Goal: Task Accomplishment & Management: Manage account settings

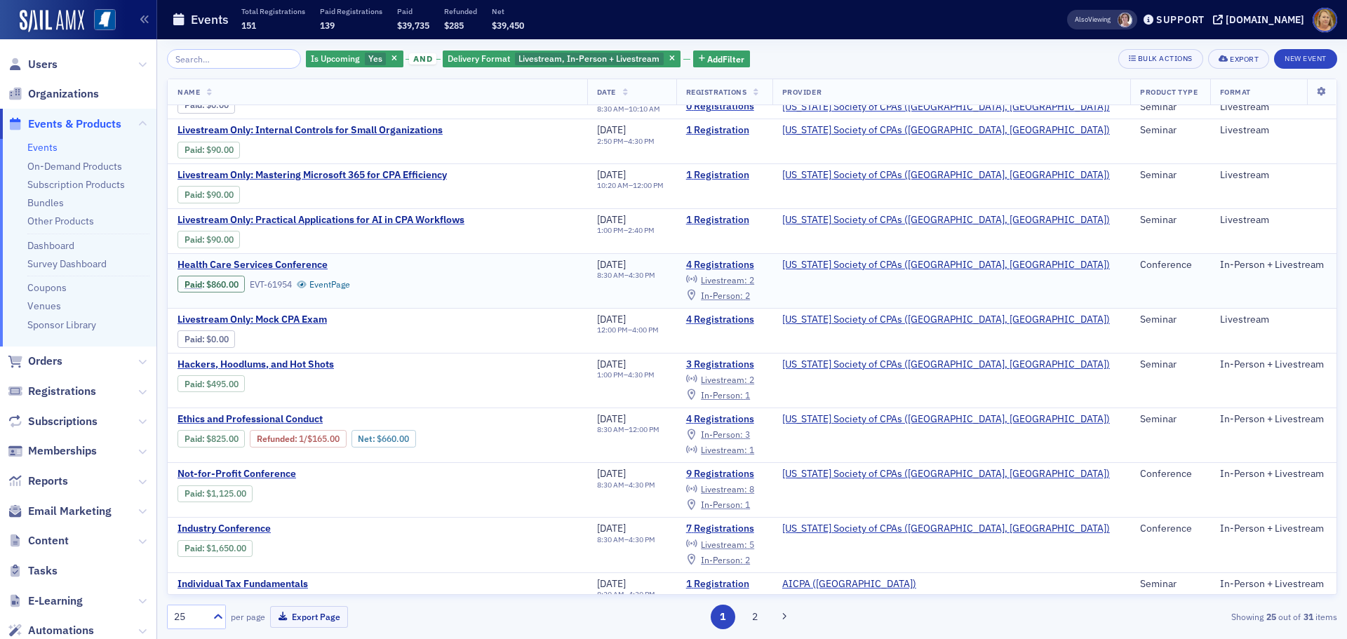
scroll to position [210, 0]
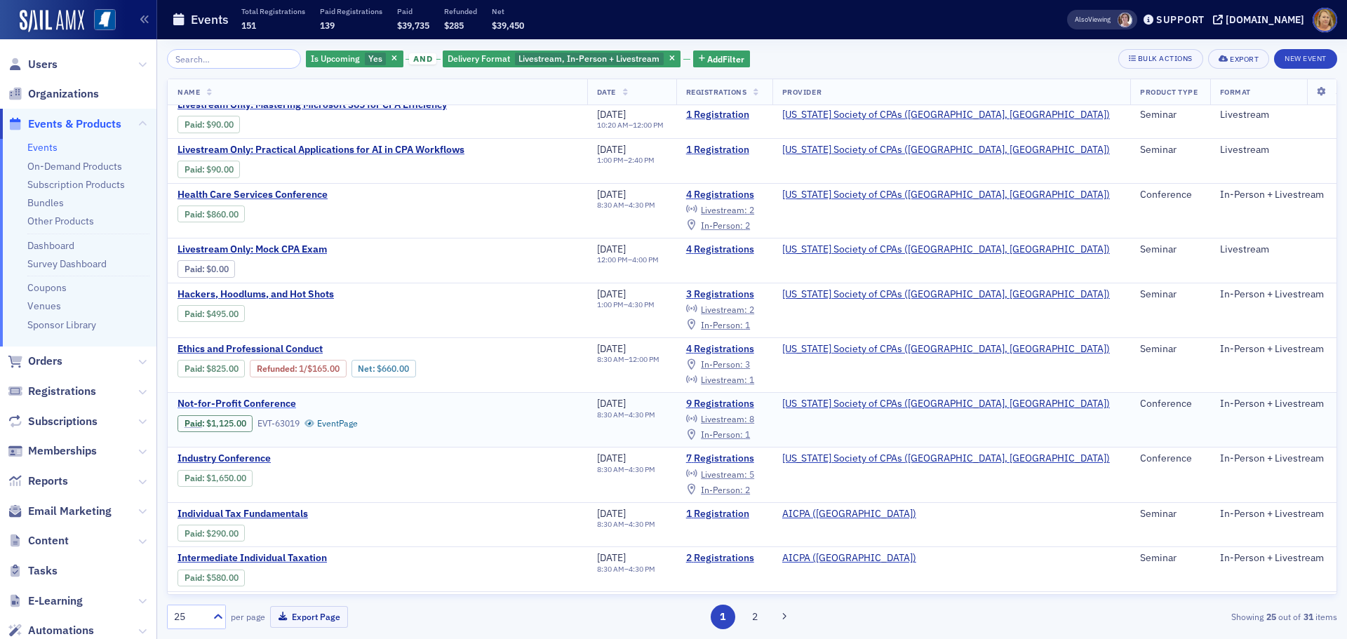
click at [267, 401] on span "Not-for-Profit Conference" at bounding box center [295, 404] width 236 height 13
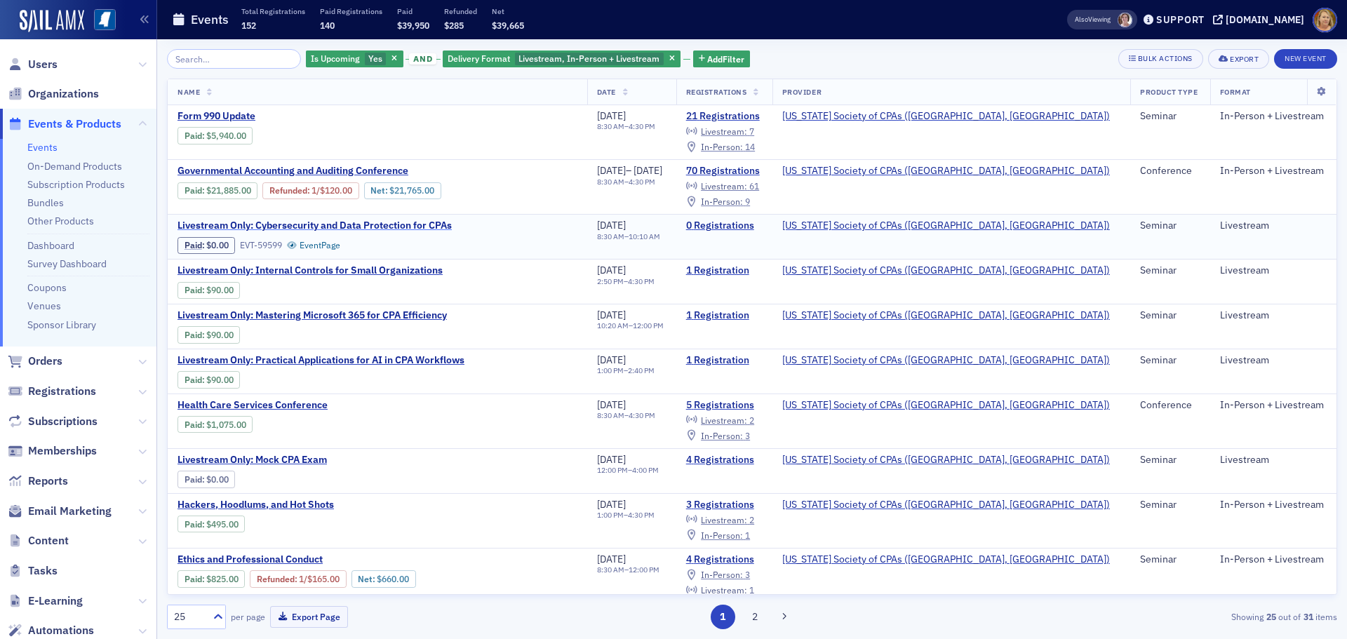
click at [329, 226] on span "Livestream Only: Cybersecurity and Data Protection for CPAs" at bounding box center [314, 226] width 274 height 13
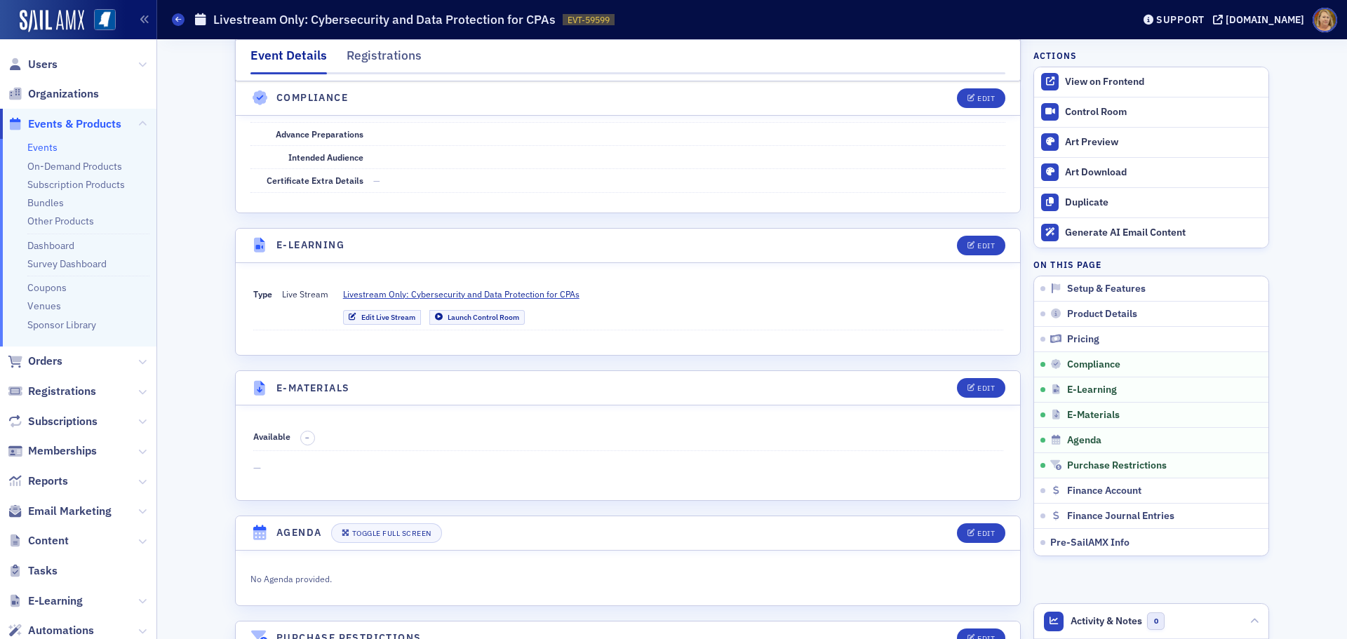
scroll to position [1684, 0]
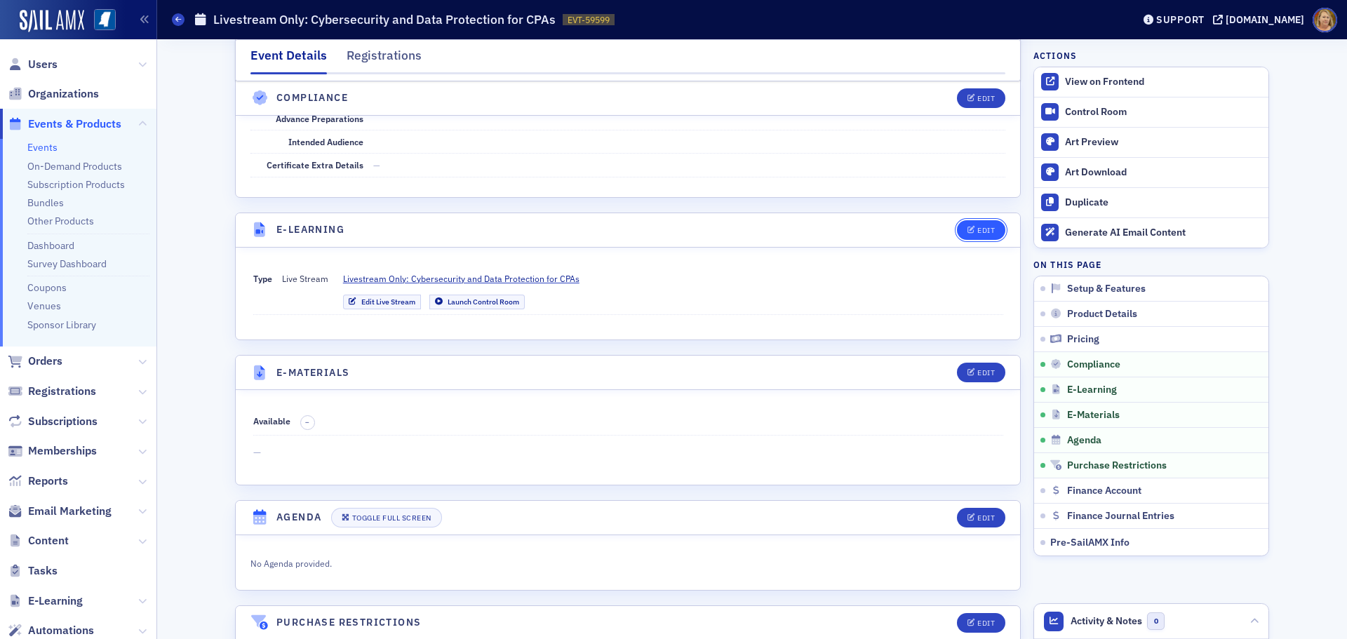
click at [982, 236] on button "Edit" at bounding box center [981, 230] width 48 height 20
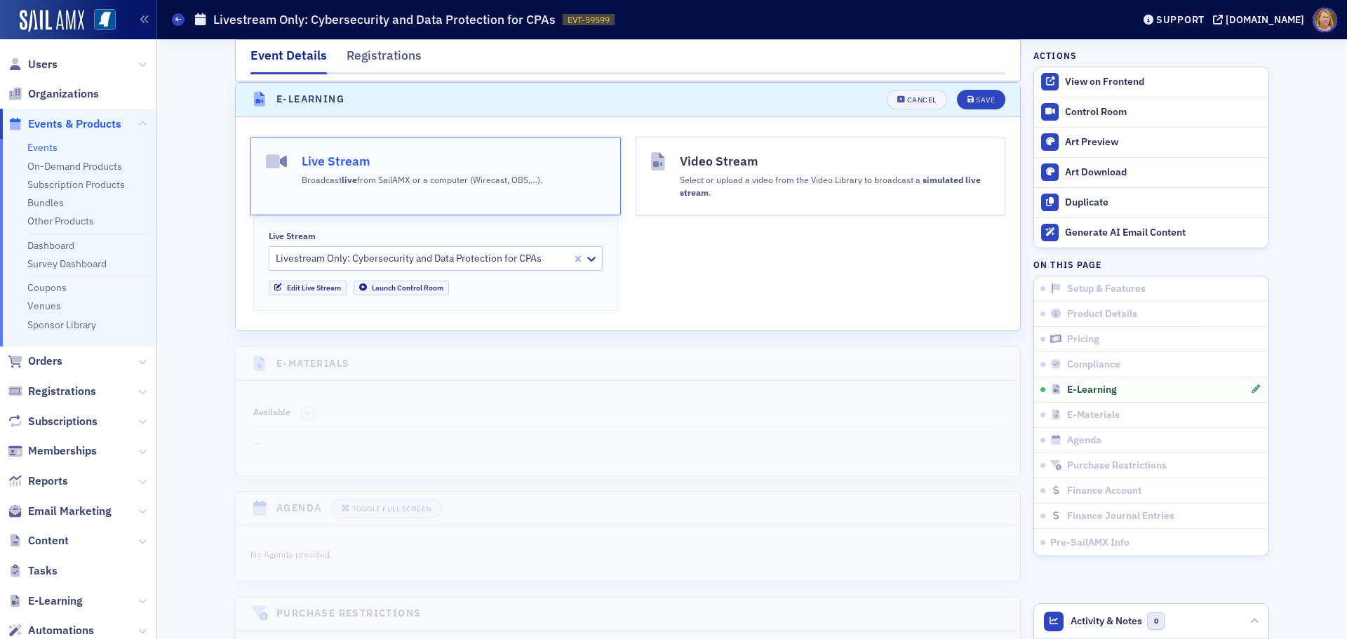
scroll to position [1815, 0]
click at [329, 290] on link "Edit Live Stream" at bounding box center [308, 287] width 78 height 15
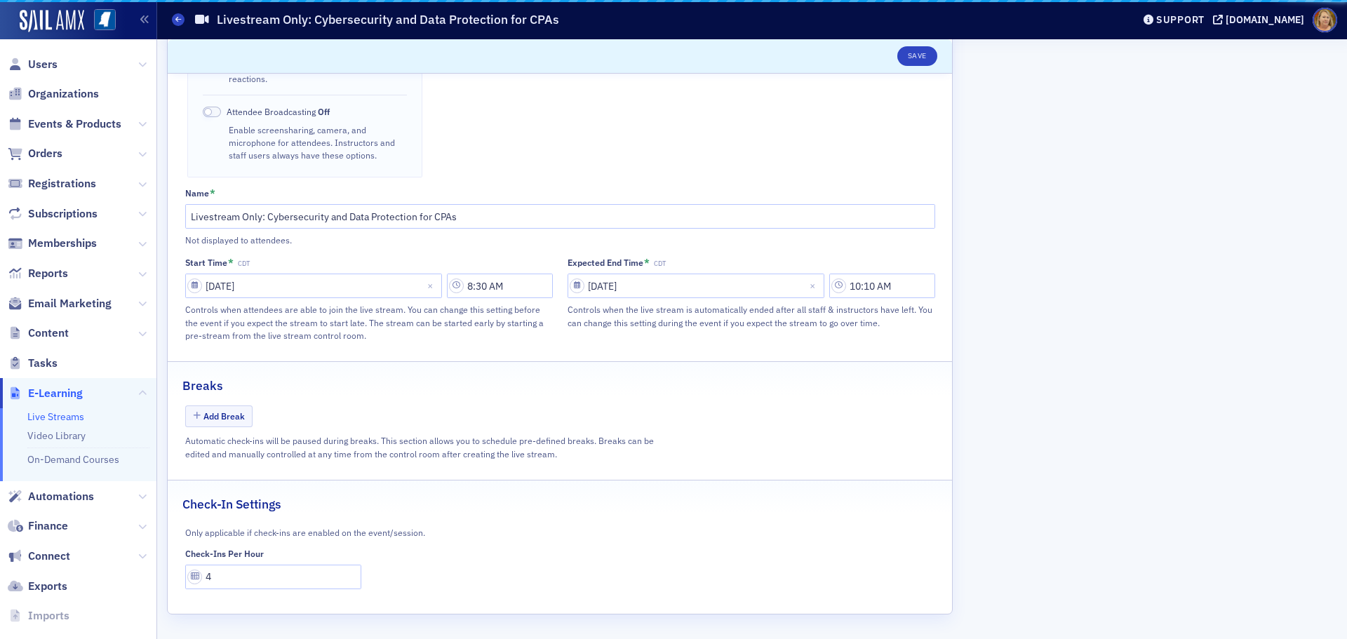
scroll to position [550, 0]
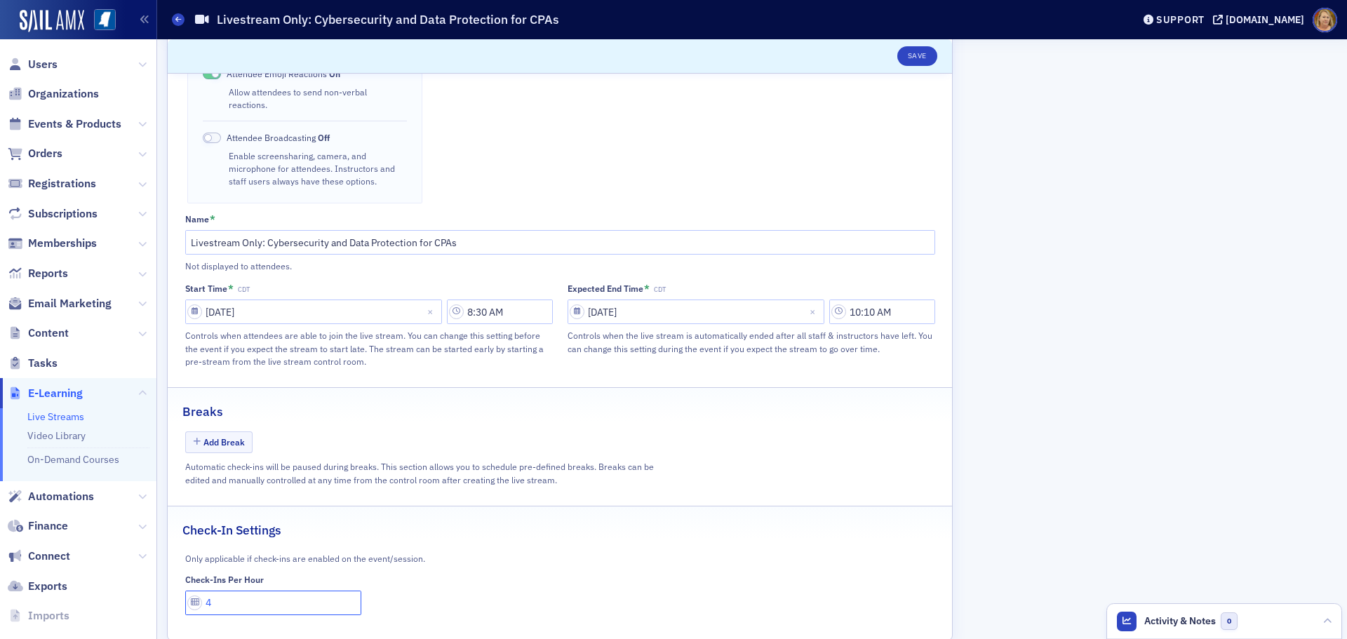
click at [225, 591] on input "4" at bounding box center [273, 603] width 177 height 25
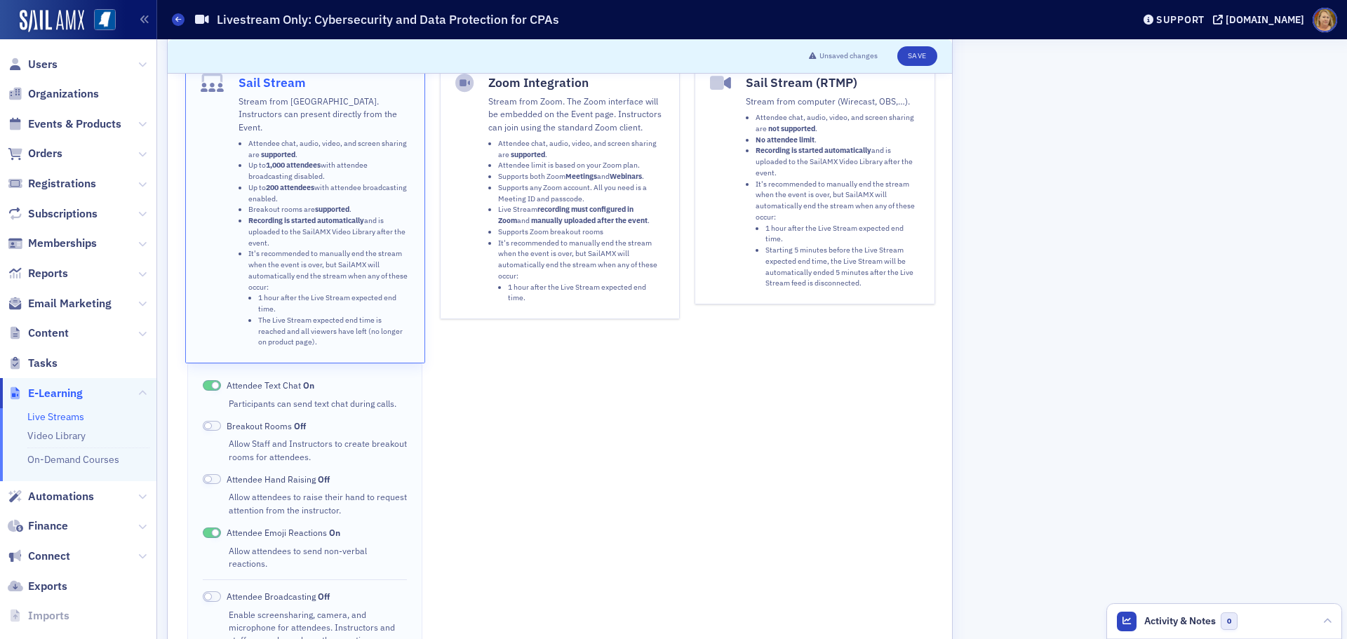
scroll to position [59, 0]
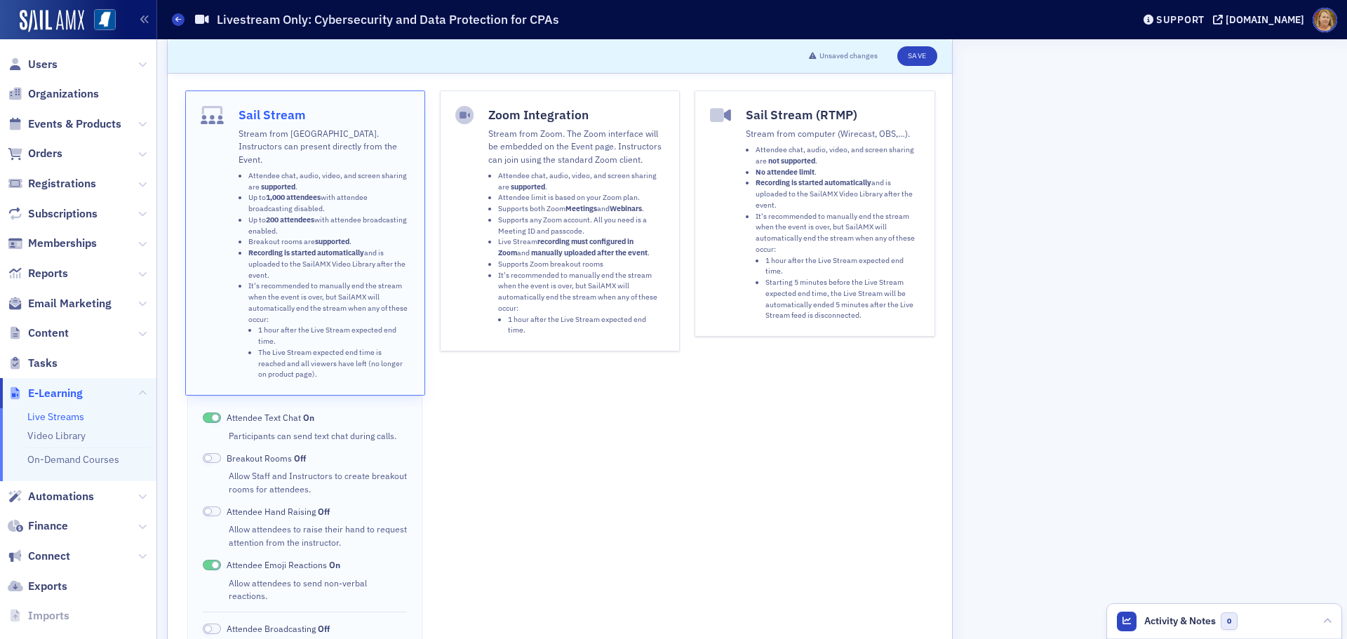
type input "1"
